Goal: Browse casually: Explore the website without a specific task or goal

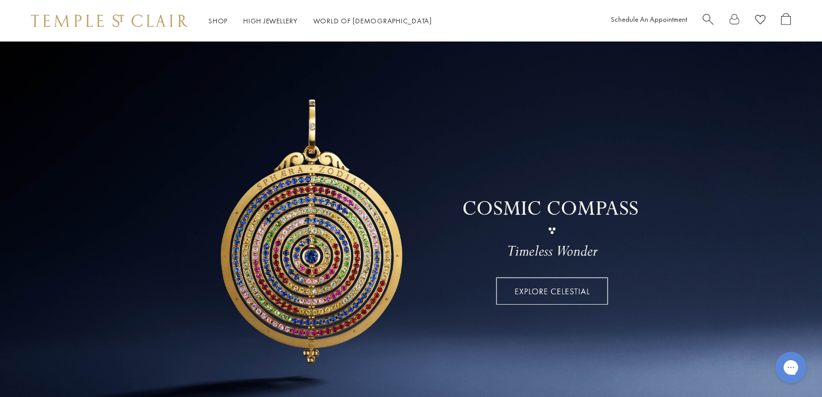
click at [373, 255] on link at bounding box center [411, 222] width 822 height 363
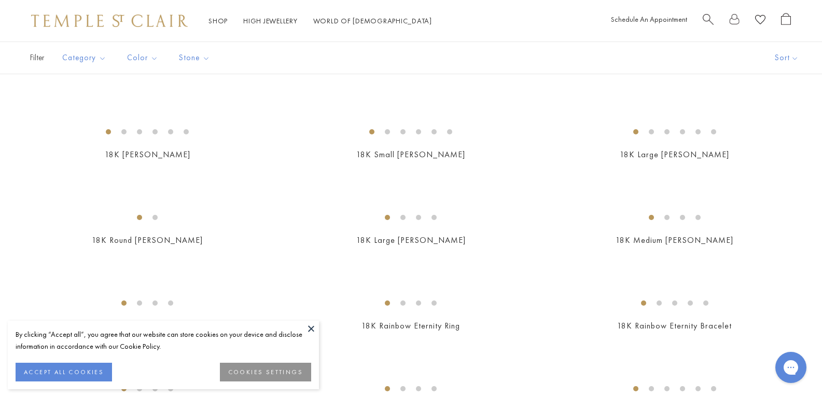
scroll to position [931, 0]
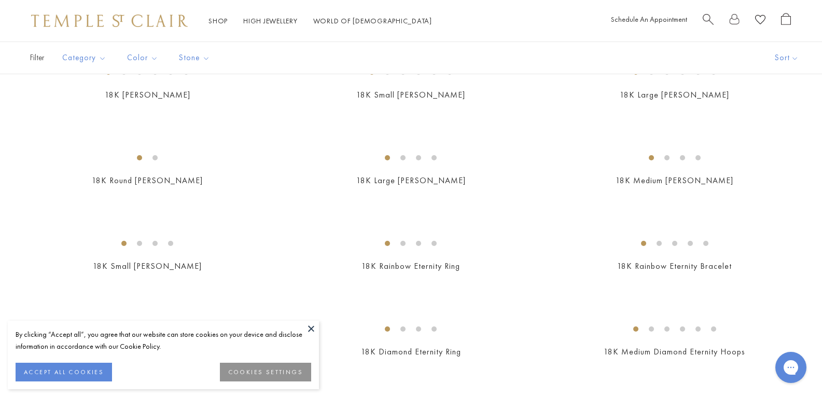
click at [0, 0] on img at bounding box center [0, 0] width 0 height 0
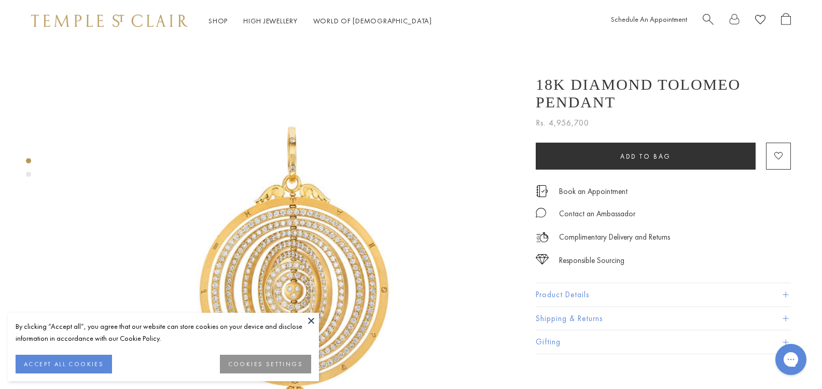
click at [536, 116] on span "Rs. 4,956,700" at bounding box center [562, 122] width 53 height 13
drag, startPoint x: 456, startPoint y: 106, endPoint x: 630, endPoint y: 105, distance: 174.7
click at [630, 111] on div "Rs. 4,956,700" at bounding box center [663, 120] width 255 height 19
click at [550, 111] on div "Rs. 4,956,700" at bounding box center [663, 120] width 255 height 19
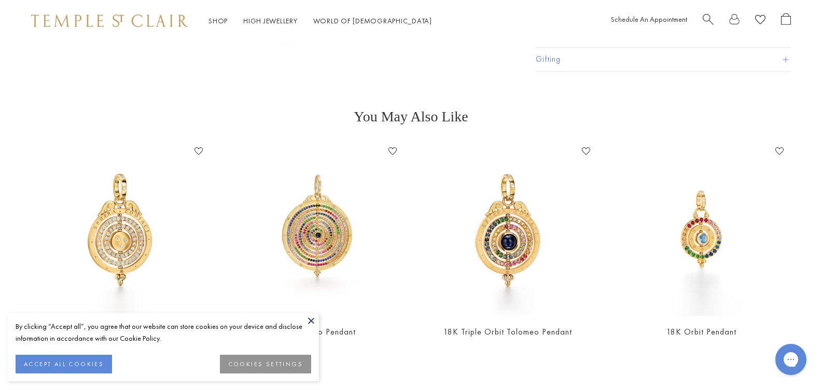
scroll to position [778, 0]
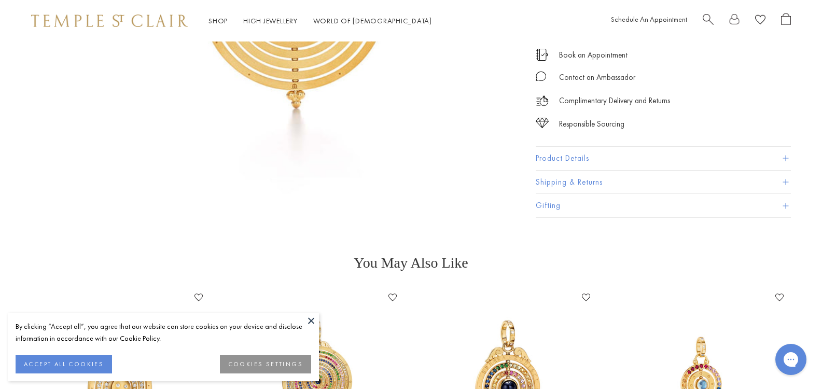
click at [332, 289] on img at bounding box center [314, 375] width 173 height 173
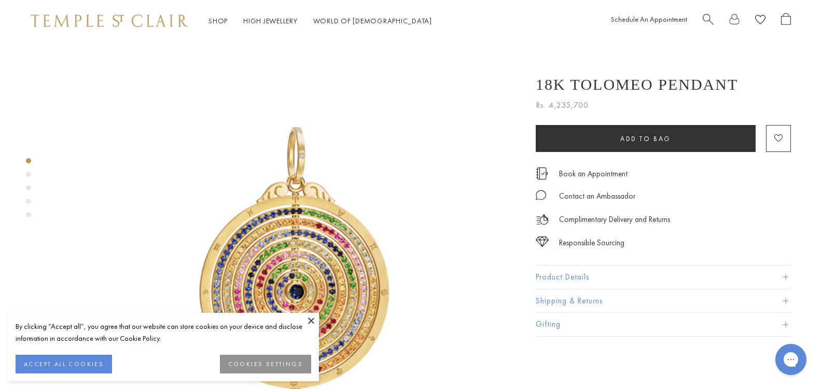
click at [307, 314] on button at bounding box center [311, 321] width 16 height 16
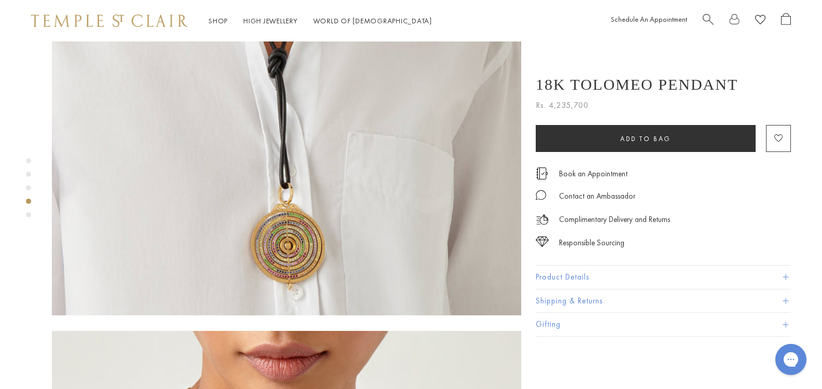
scroll to position [985, 0]
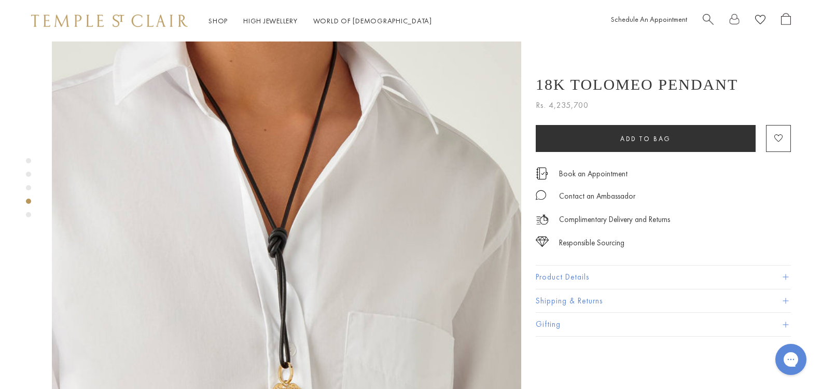
click at [134, 16] on img at bounding box center [109, 21] width 157 height 12
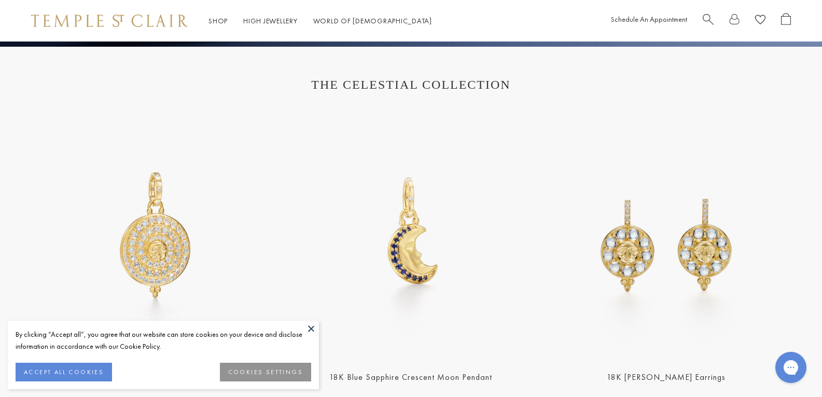
scroll to position [363, 0]
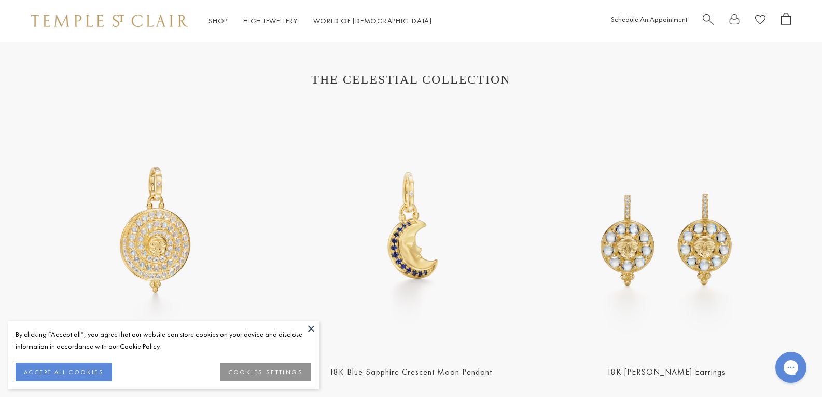
click at [313, 331] on button at bounding box center [311, 328] width 16 height 16
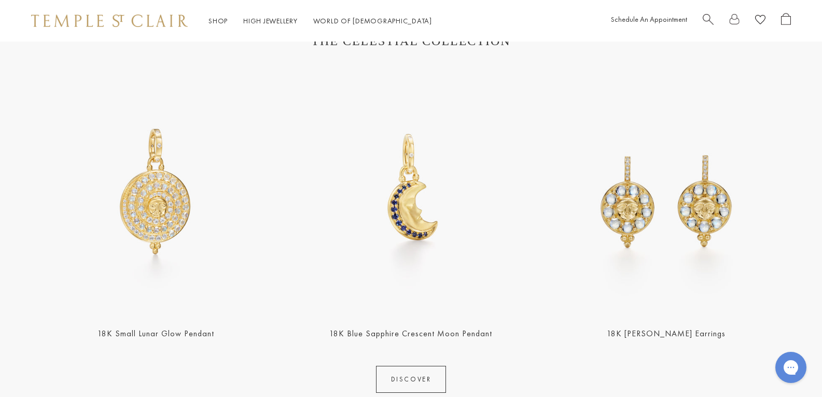
scroll to position [259, 0]
